Goal: Book appointment/travel/reservation

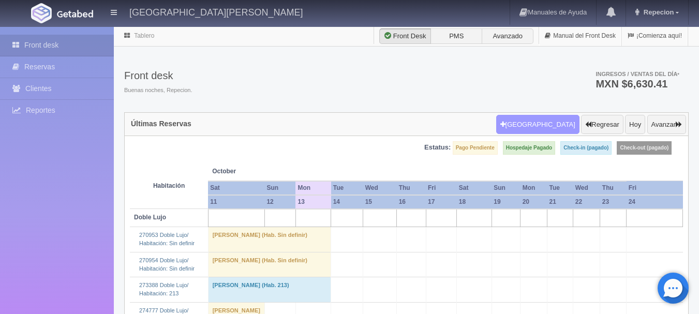
click at [541, 131] on button "[GEOGRAPHIC_DATA]" at bounding box center [537, 125] width 83 height 20
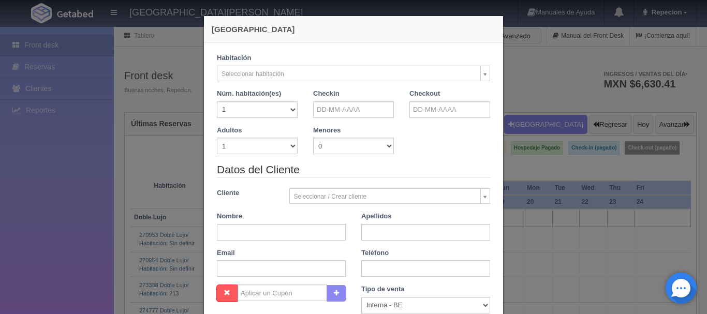
checkbox input "false"
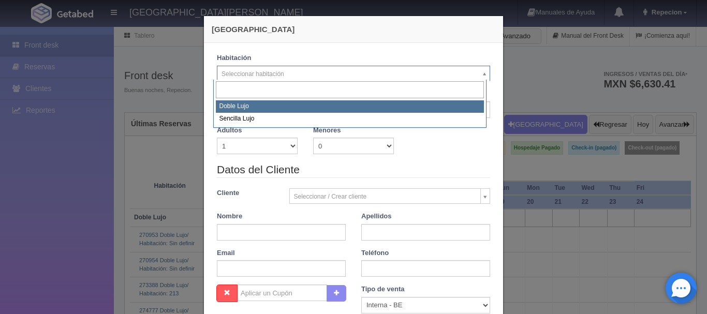
select select "577"
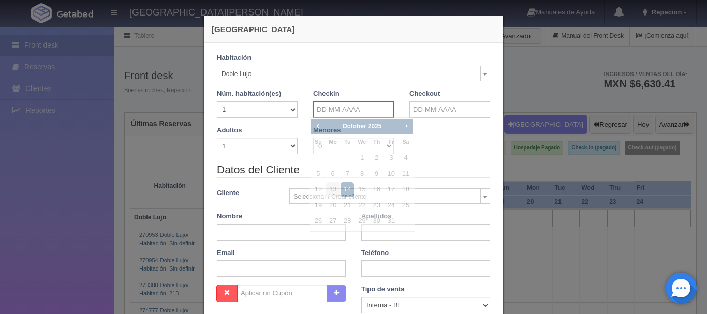
click at [334, 110] on input "text" at bounding box center [353, 109] width 81 height 17
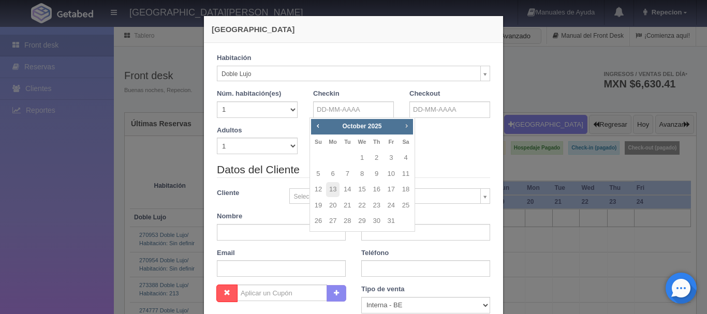
click at [407, 127] on span "Next" at bounding box center [406, 126] width 8 height 8
checkbox input "false"
click at [393, 190] on link "14" at bounding box center [391, 189] width 13 height 15
type input "14-11-2025"
checkbox input "false"
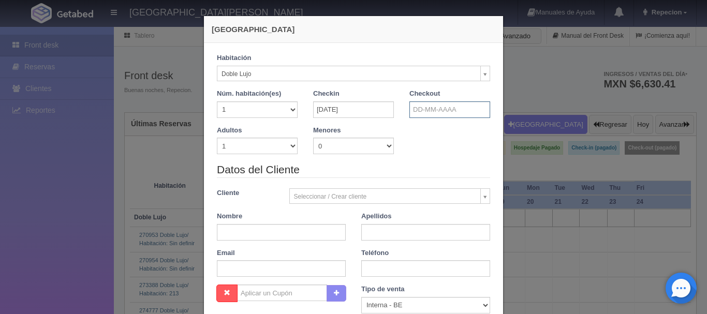
click at [430, 113] on input "text" at bounding box center [449, 109] width 81 height 17
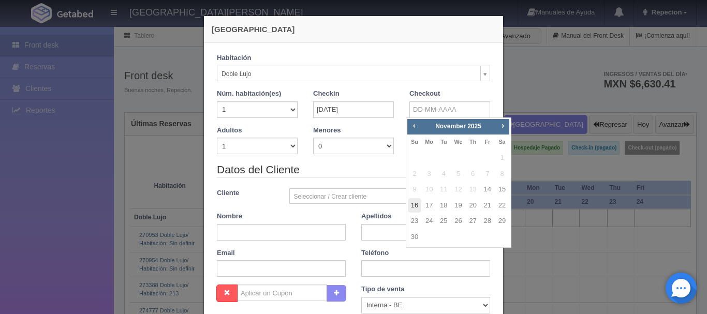
click at [416, 207] on link "16" at bounding box center [414, 205] width 13 height 15
type input "16-11-2025"
checkbox input "false"
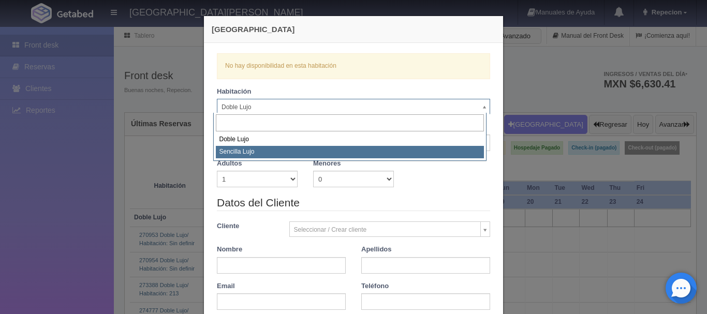
select select "576"
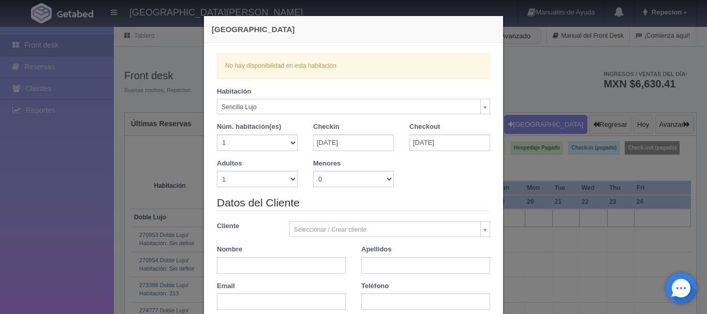
checkbox input "false"
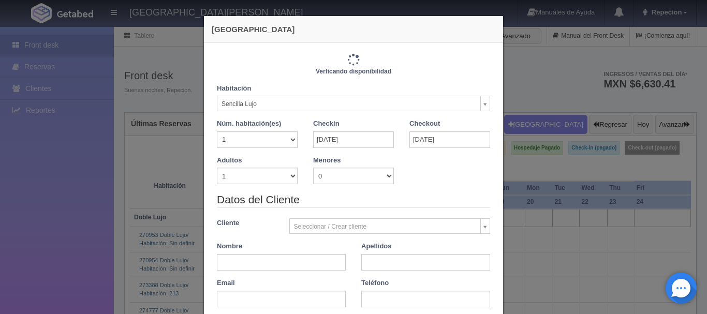
type input "2300.00"
checkbox input "false"
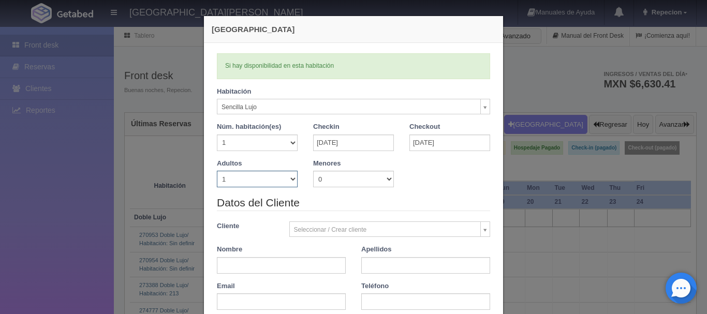
click at [292, 179] on select "1 2 3 4 5 6 7 8 9 10" at bounding box center [257, 179] width 81 height 17
select select "2"
click at [217, 171] on select "1 2 3 4 5 6 7 8 9 10" at bounding box center [257, 179] width 81 height 17
checkbox input "false"
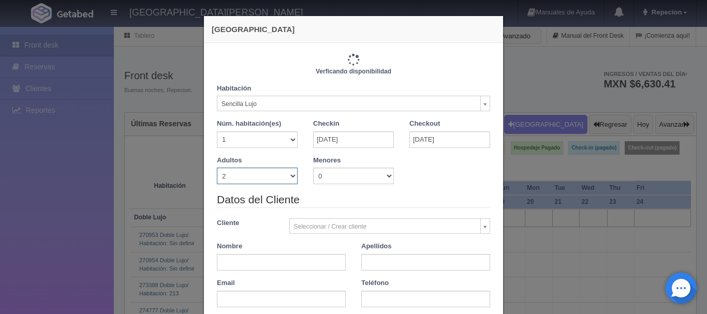
type input "2300.00"
checkbox input "false"
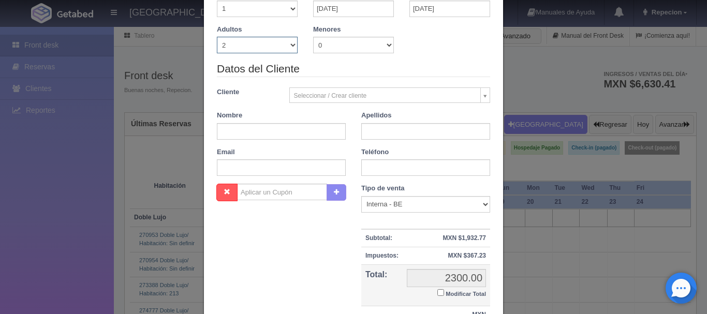
scroll to position [155, 0]
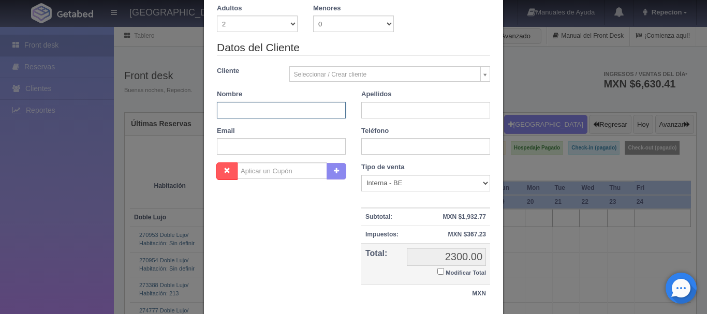
click at [267, 115] on input "text" at bounding box center [281, 110] width 129 height 17
type input "marco antonio"
type input "serratos"
click at [440, 274] on label "Modificar Total" at bounding box center [461, 272] width 49 height 12
click at [440, 274] on input "Modificar Total" at bounding box center [440, 271] width 7 height 7
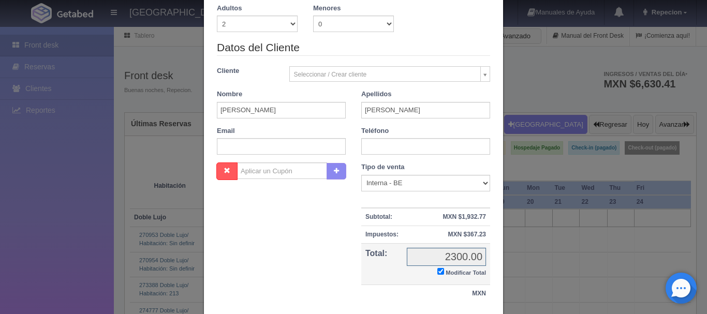
checkbox input "true"
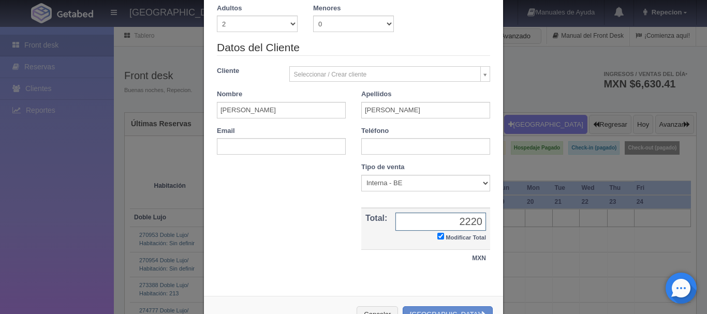
scroll to position [190, 0]
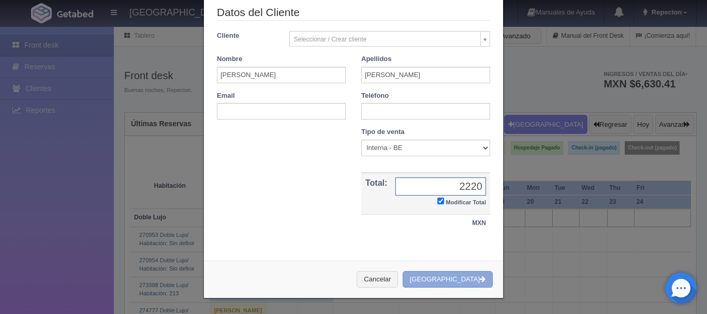
type input "2220"
click at [449, 275] on button "[GEOGRAPHIC_DATA]" at bounding box center [448, 279] width 90 height 17
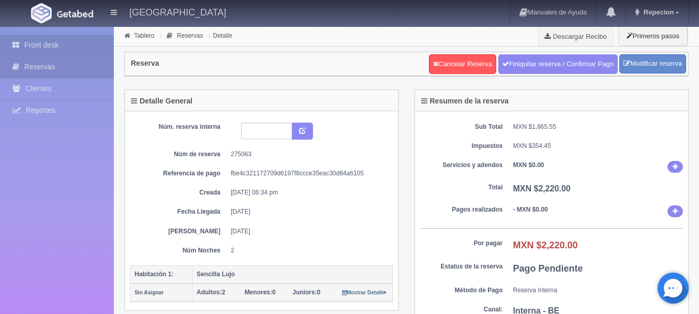
click at [49, 42] on link "Front desk" at bounding box center [57, 45] width 114 height 21
